Goal: Transaction & Acquisition: Purchase product/service

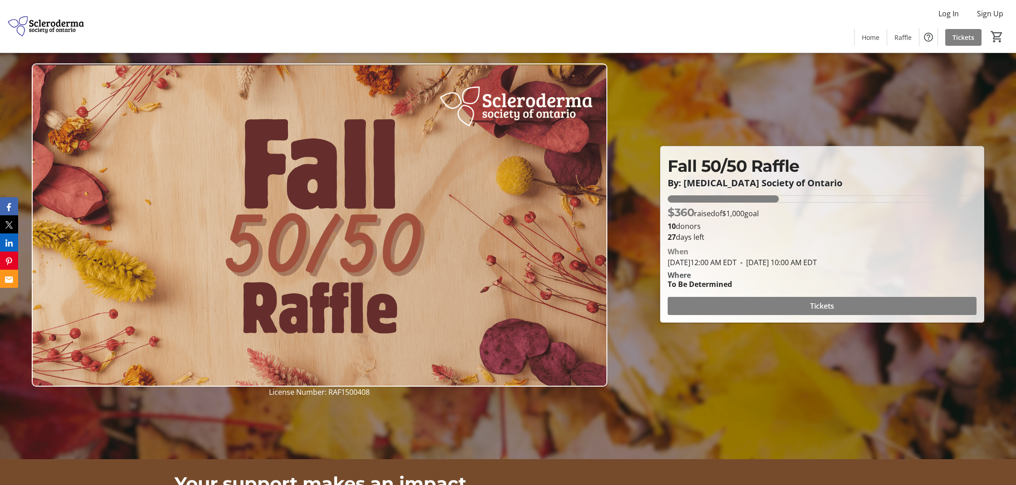
scroll to position [27, 0]
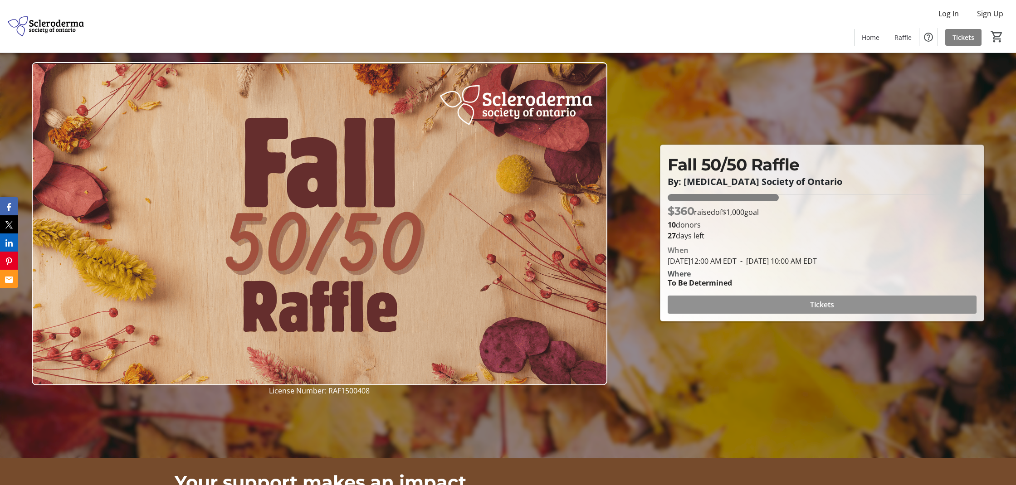
click at [702, 307] on span at bounding box center [822, 305] width 309 height 22
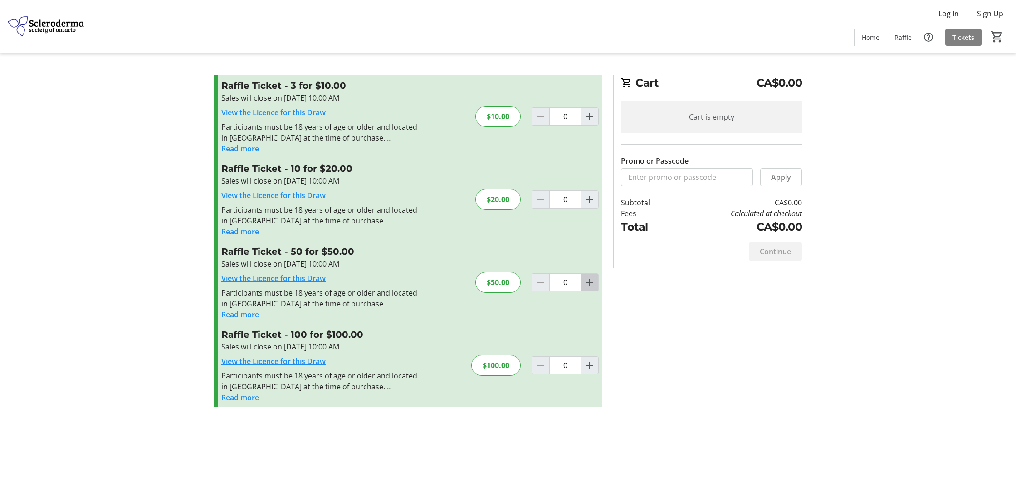
click at [591, 285] on mat-icon "Increment by one" at bounding box center [589, 282] width 11 height 11
type input "1"
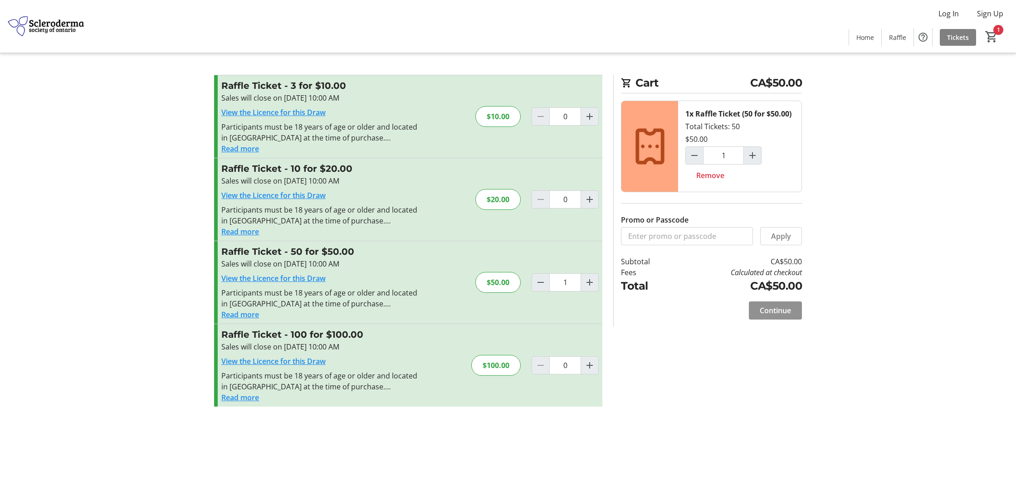
click at [781, 312] on span "Continue" at bounding box center [775, 310] width 31 height 11
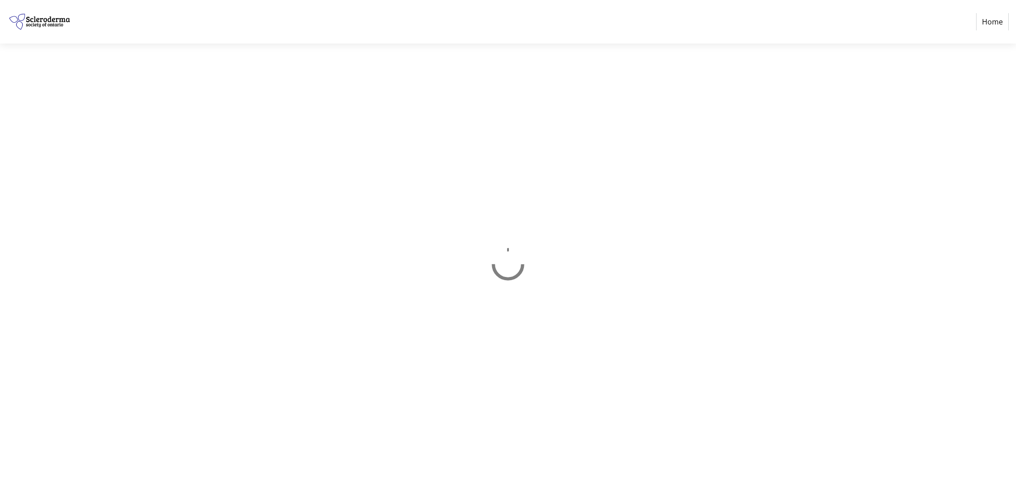
select select "CA"
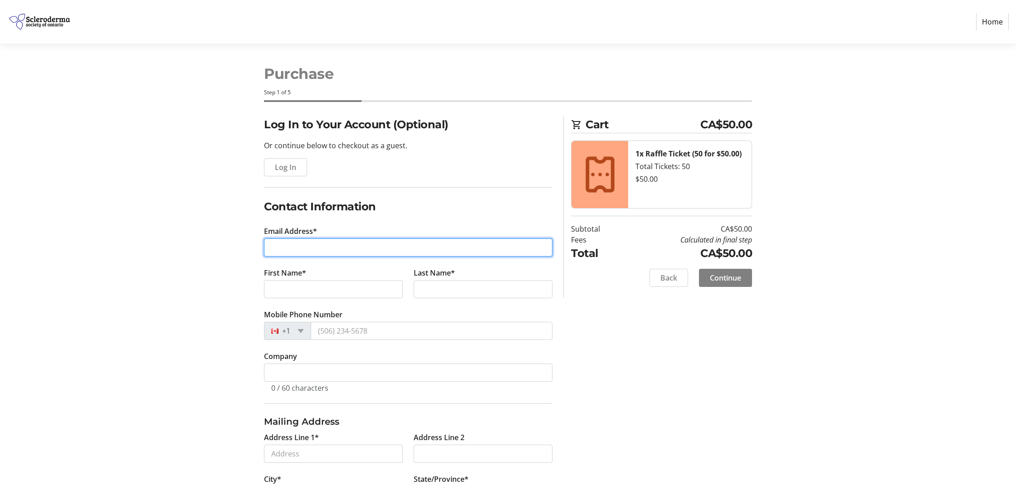
scroll to position [3, 0]
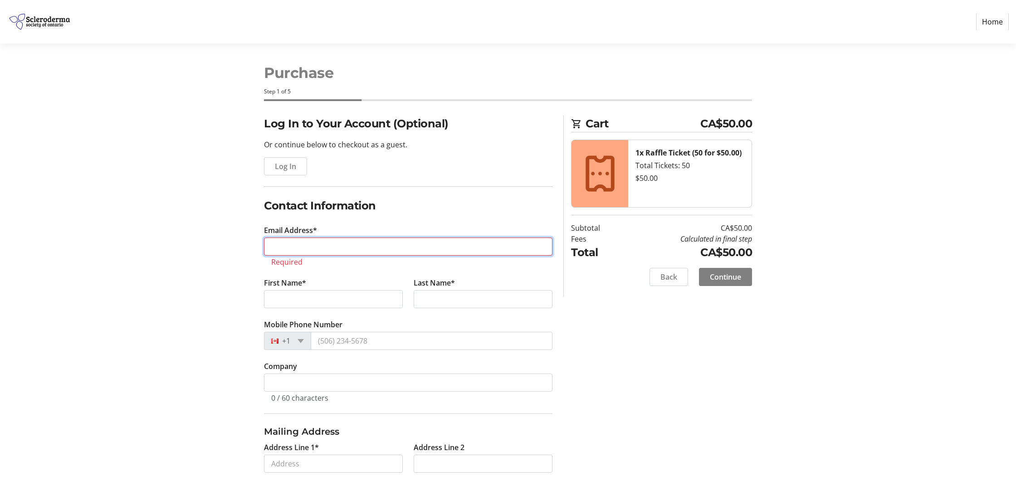
type input "[PERSON_NAME][EMAIL_ADDRESS][DOMAIN_NAME]"
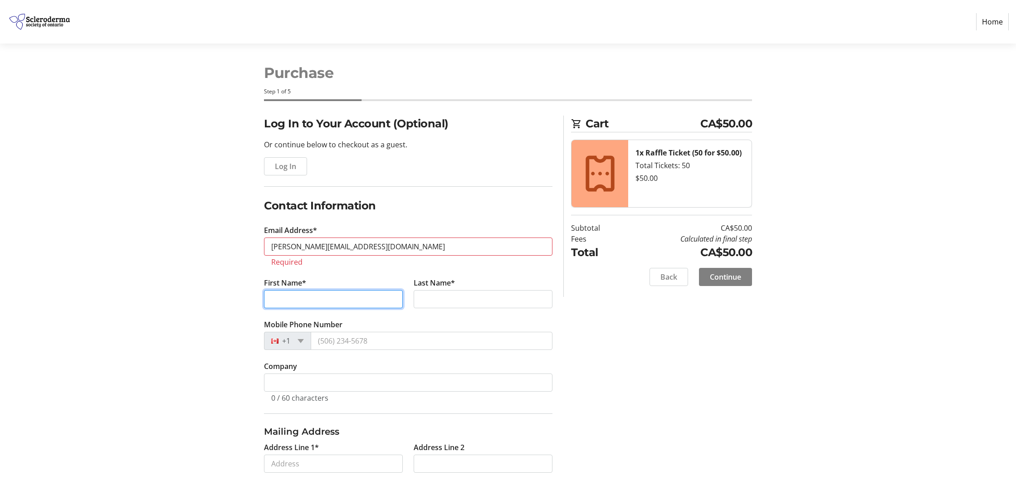
type input "[PERSON_NAME]"
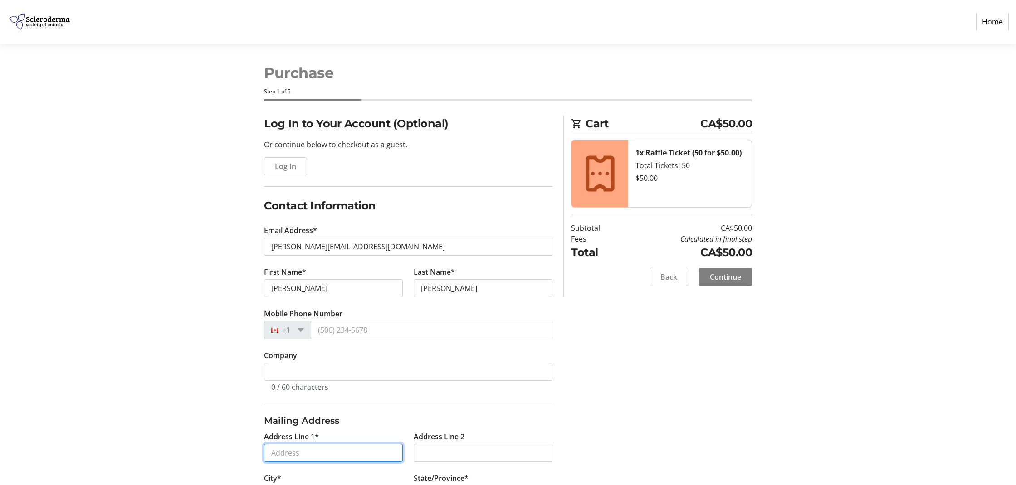
type input "[STREET_ADDRESS][PERSON_NAME]"
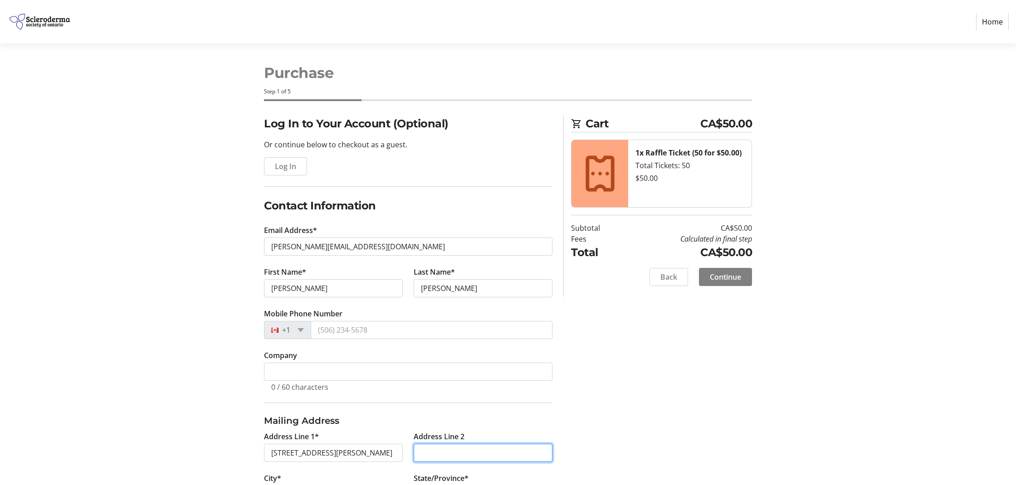
type input "Unit 11 Buzz Code 44"
type input "[GEOGRAPHIC_DATA]"
select select "ON"
type input "M4V 1Z6"
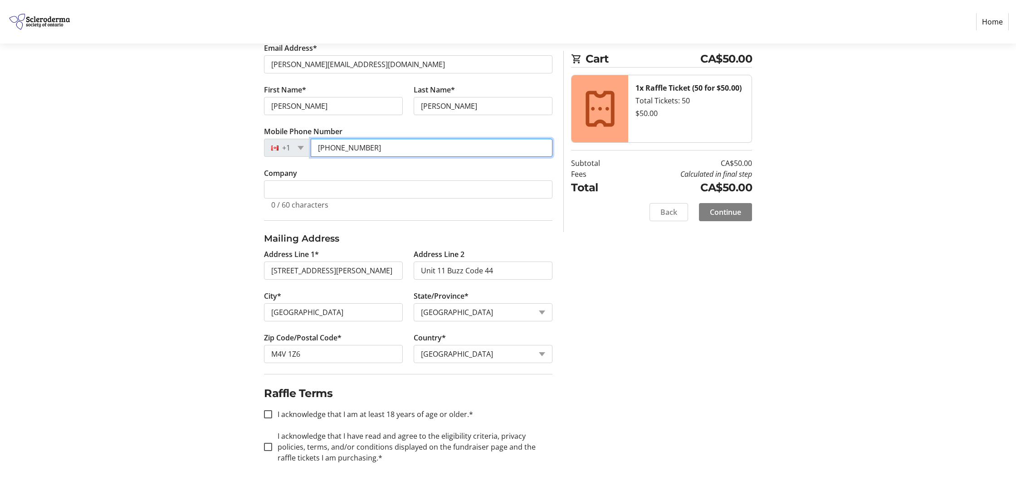
scroll to position [185, 0]
type input "[PHONE_NUMBER]"
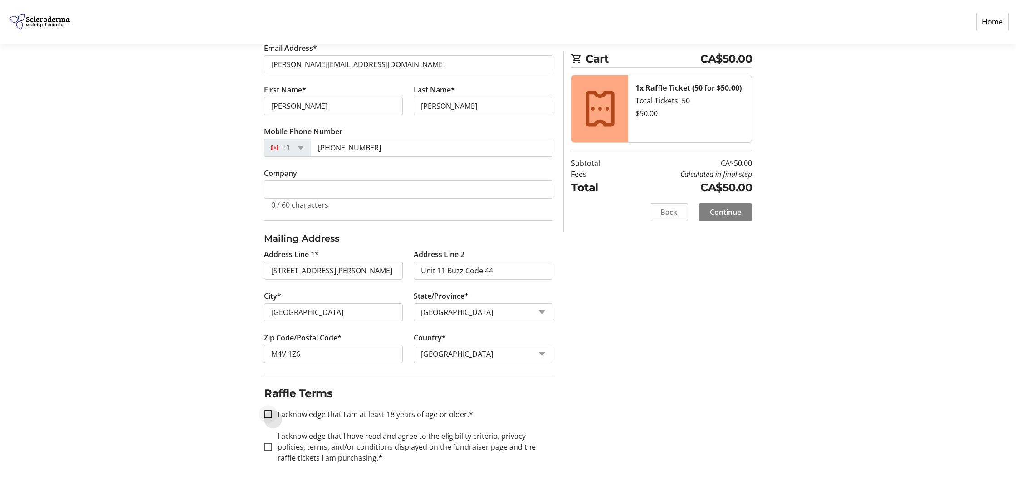
click at [263, 412] on div at bounding box center [268, 415] width 22 height 22
checkbox input "true"
click at [271, 446] on input "I acknowledge that I have read and agree to the eligibility criteria, privacy p…" at bounding box center [268, 447] width 8 height 8
checkbox input "true"
click at [735, 213] on span "Continue" at bounding box center [725, 212] width 31 height 11
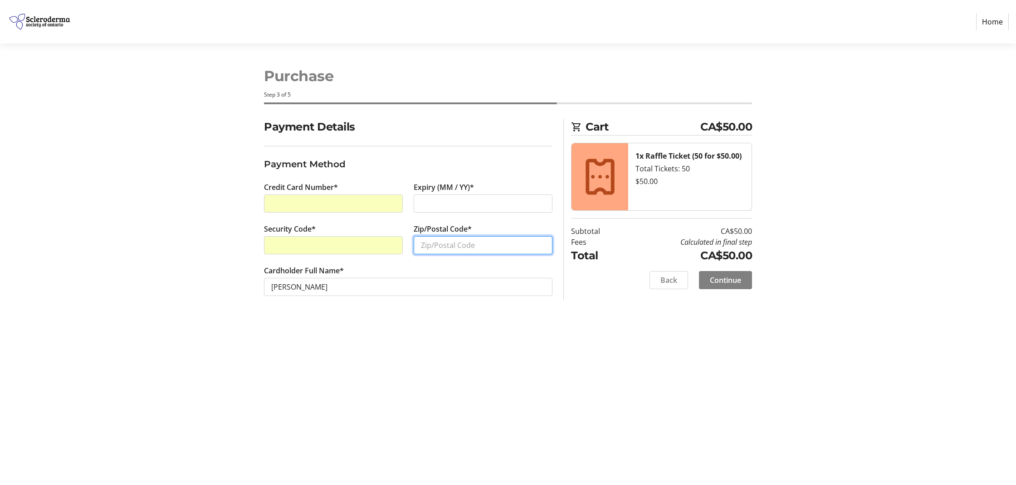
type input "M"
type input "M4V 1Z6"
click at [646, 310] on div "Payment Details Payment Method Credit Card Number* Expiry (MM / YY)* Security C…" at bounding box center [508, 218] width 599 height 199
click at [489, 211] on div at bounding box center [483, 204] width 139 height 18
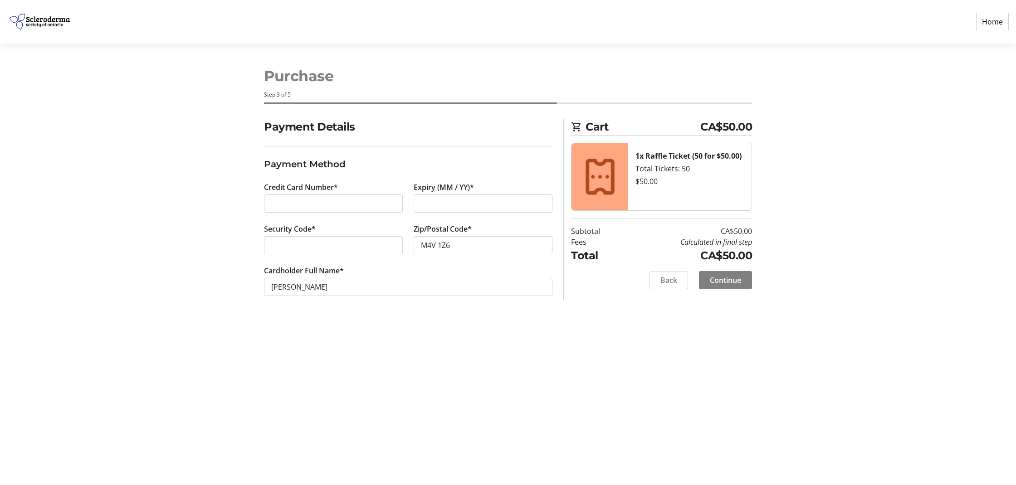
click at [577, 314] on div "Payment Details Payment Method Credit Card Number* Expiry (MM / YY)* Security C…" at bounding box center [508, 218] width 599 height 199
click at [733, 277] on span "Continue" at bounding box center [725, 280] width 31 height 11
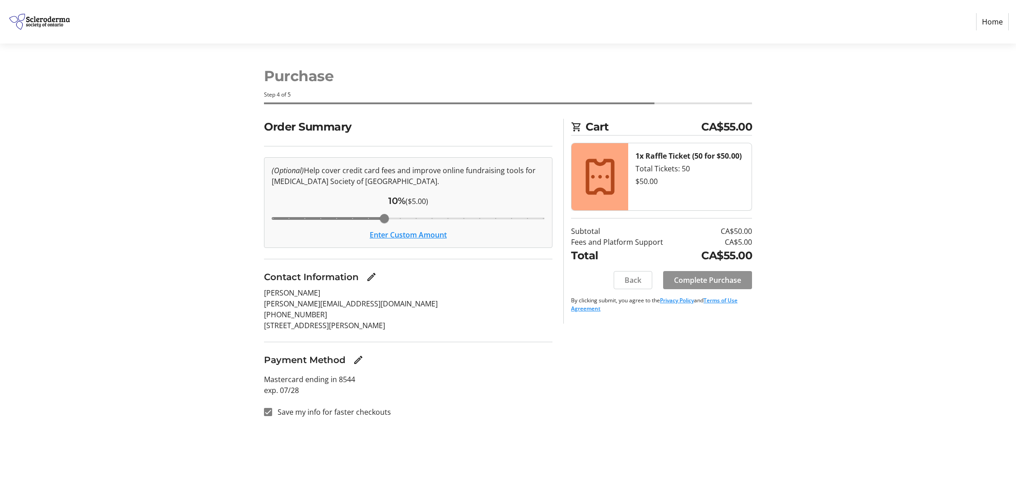
click at [732, 281] on span "Complete Purchase" at bounding box center [707, 280] width 67 height 11
